Goal: Browse casually

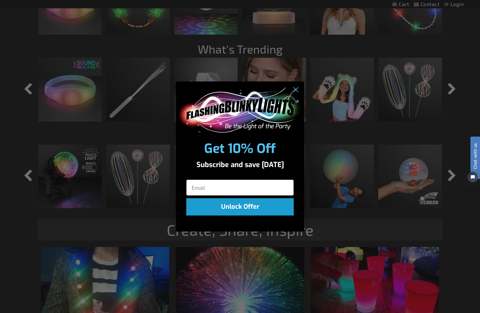
scroll to position [585, 0]
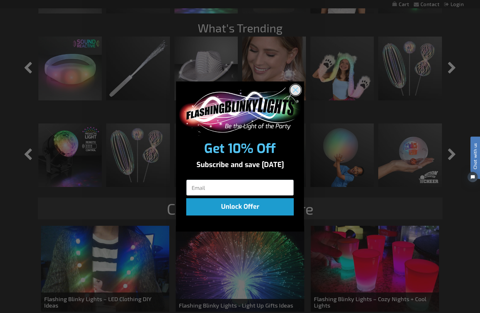
click at [301, 92] on icon "Close dialog" at bounding box center [295, 89] width 11 height 11
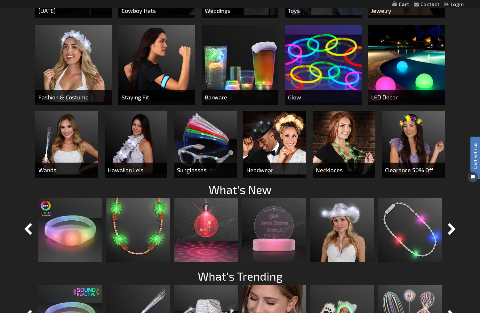
scroll to position [0, 0]
